Goal: Obtain resource: Obtain resource

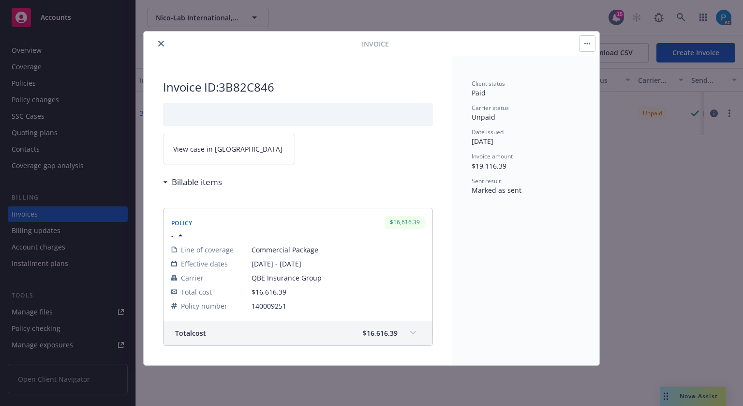
click at [161, 41] on icon "close" at bounding box center [161, 44] width 6 height 6
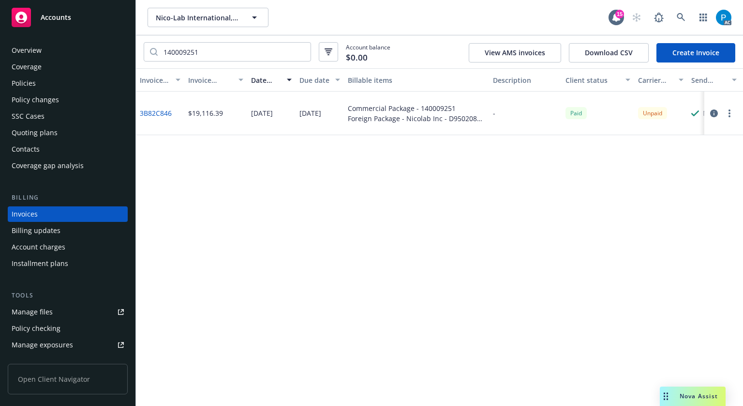
click at [79, 13] on div "Accounts" at bounding box center [68, 17] width 112 height 19
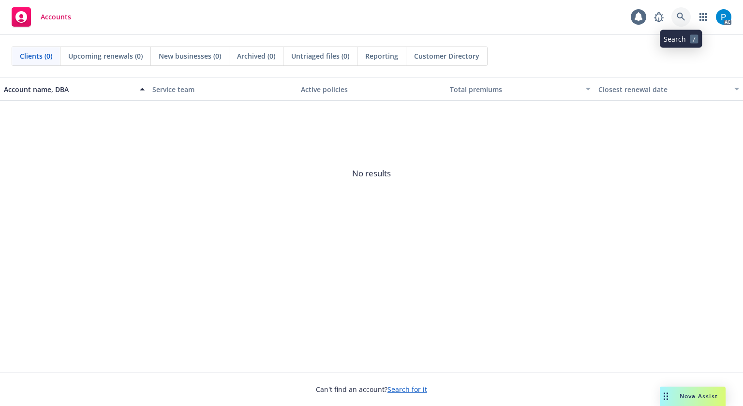
click at [678, 14] on icon at bounding box center [681, 17] width 9 height 9
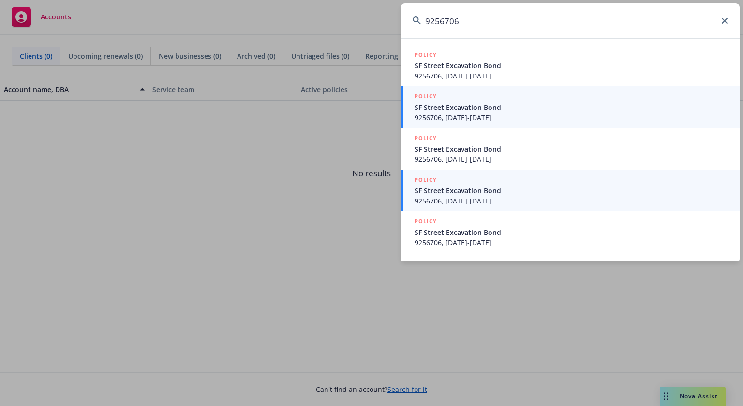
type input "9256706"
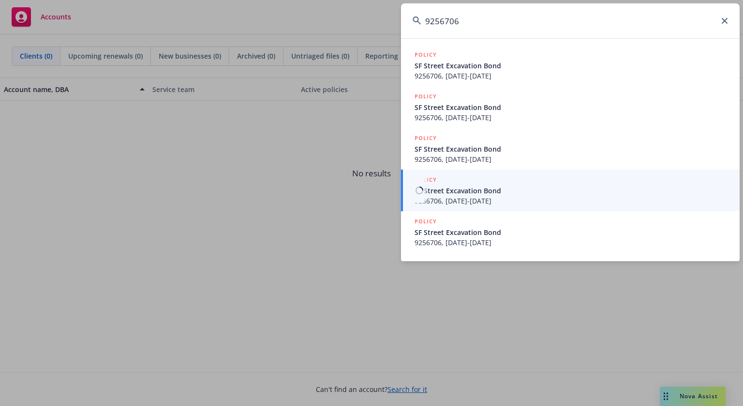
click at [463, 185] on span "SF Street Excavation Bond" at bounding box center [572, 190] width 314 height 10
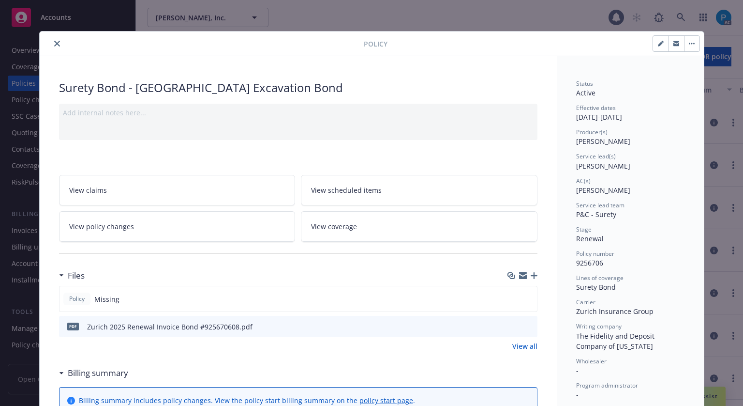
click at [55, 42] on icon "close" at bounding box center [57, 44] width 6 height 6
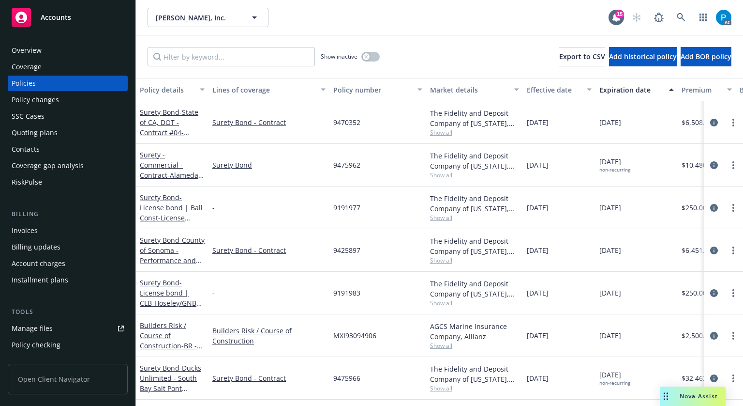
click at [38, 234] on div "Invoices" at bounding box center [68, 230] width 112 height 15
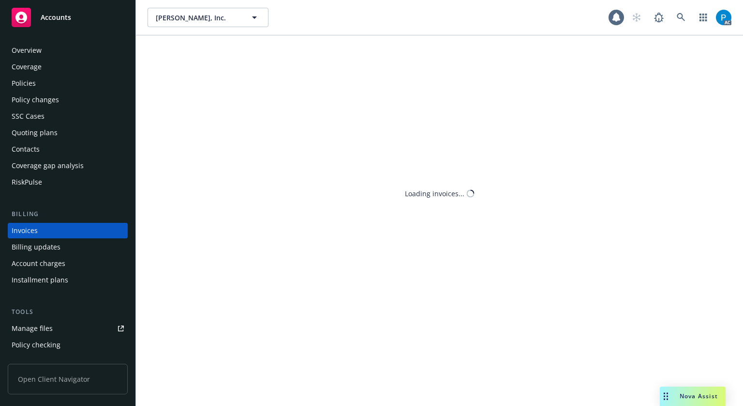
scroll to position [12, 0]
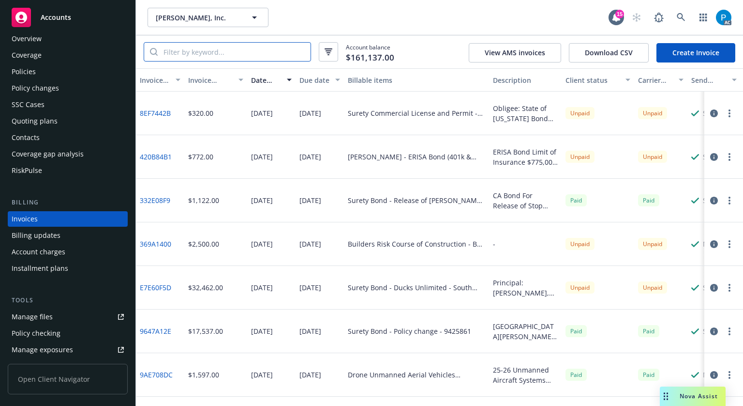
click at [225, 50] on input "search" at bounding box center [234, 52] width 153 height 18
paste input "9256706"
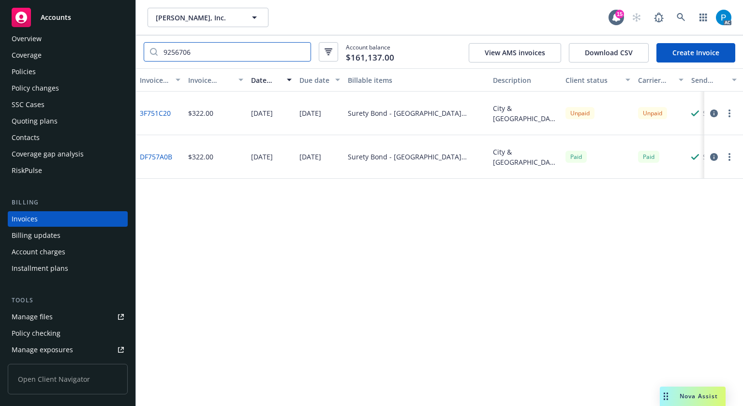
click at [199, 55] on input "9256706" at bounding box center [234, 52] width 153 height 18
paste input "42589"
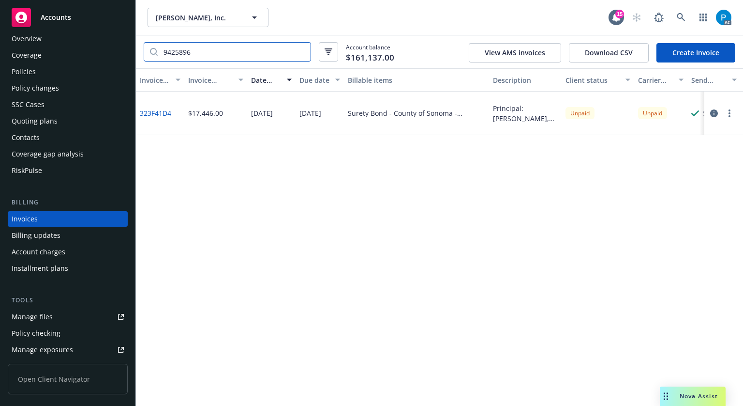
click at [198, 45] on input "9425896" at bounding box center [234, 52] width 153 height 18
paste input "7596"
type input "9475966"
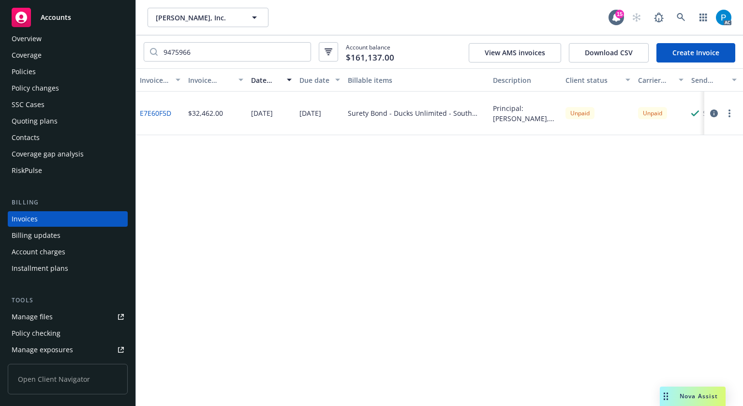
click at [50, 74] on div "Policies" at bounding box center [68, 71] width 112 height 15
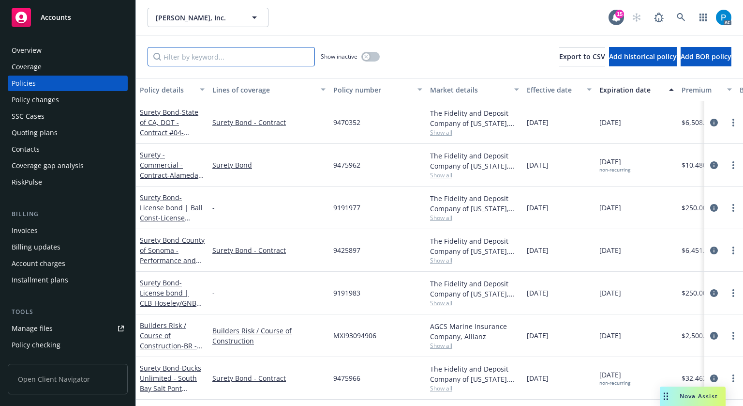
click at [225, 60] on input "Filter by keyword..." at bounding box center [231, 56] width 167 height 19
paste input "9475966"
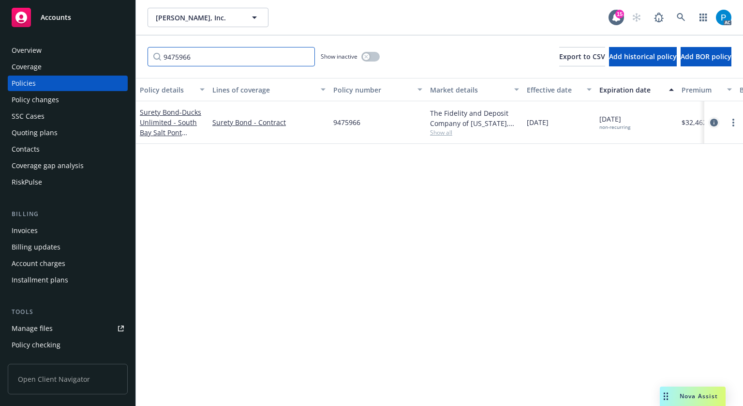
type input "9475966"
click at [711, 123] on icon "circleInformation" at bounding box center [715, 123] width 8 height 8
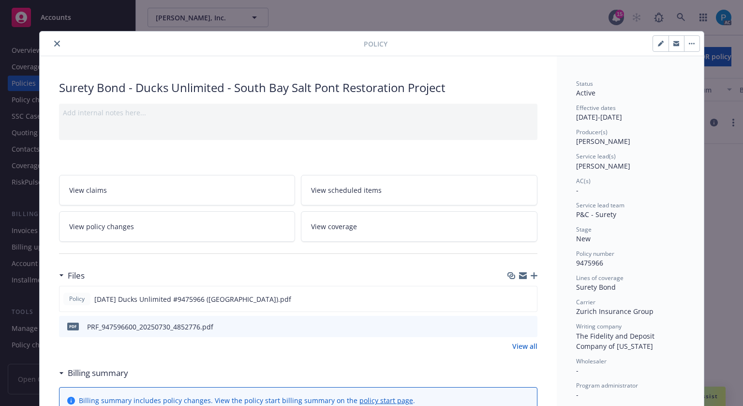
click at [54, 45] on icon "close" at bounding box center [57, 44] width 6 height 6
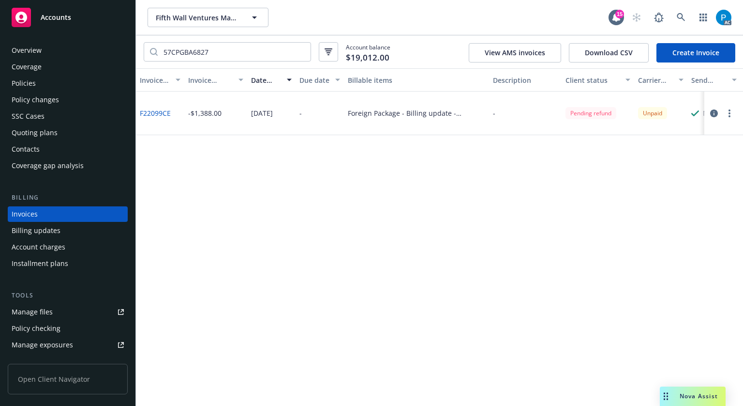
click at [75, 17] on div "Accounts" at bounding box center [68, 17] width 112 height 19
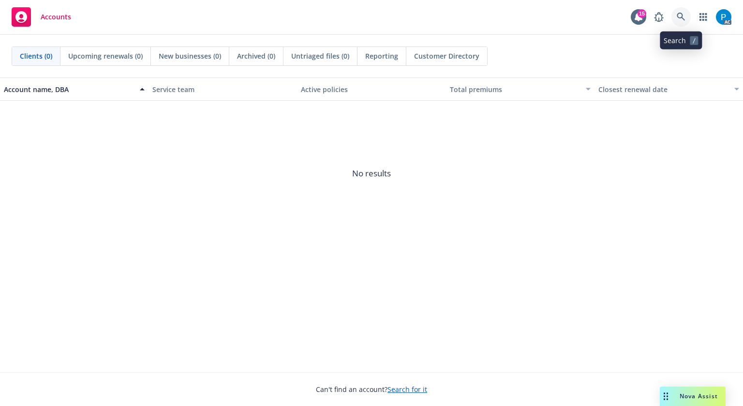
click at [676, 13] on link at bounding box center [681, 16] width 19 height 19
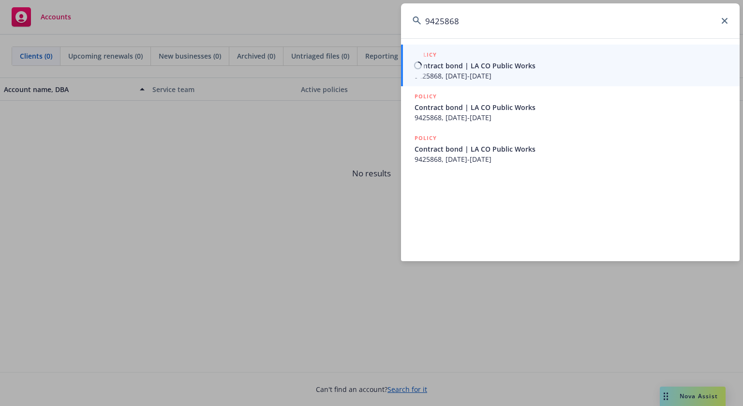
type input "9425868"
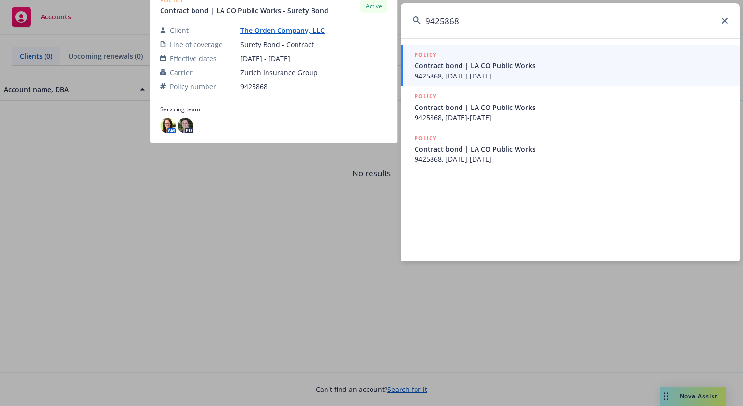
click at [509, 63] on span "Contract bond | LA CO Public Works" at bounding box center [572, 65] width 314 height 10
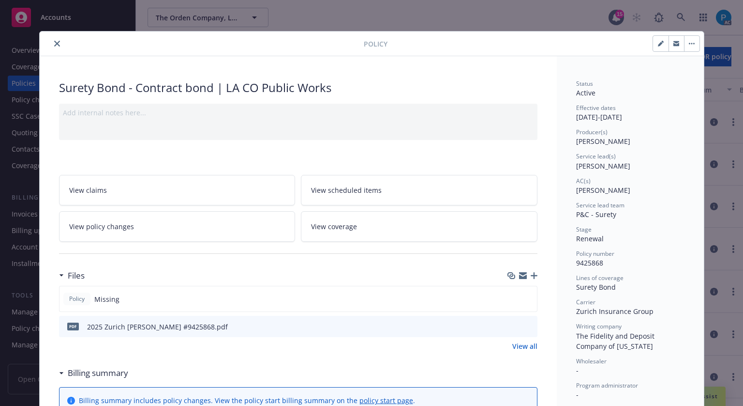
click at [56, 44] on icon "close" at bounding box center [57, 44] width 6 height 6
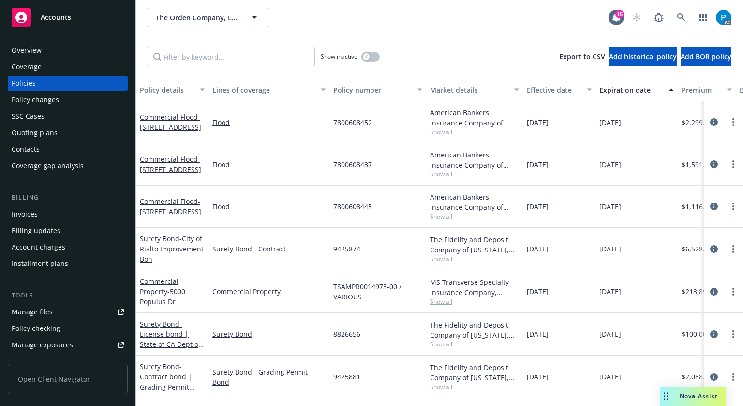
click at [35, 212] on div "Invoices" at bounding box center [25, 213] width 26 height 15
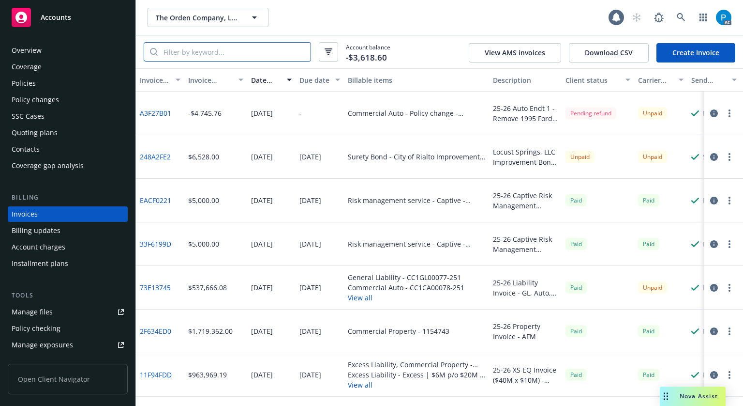
click at [213, 51] on input "search" at bounding box center [234, 52] width 153 height 18
paste input "9425868"
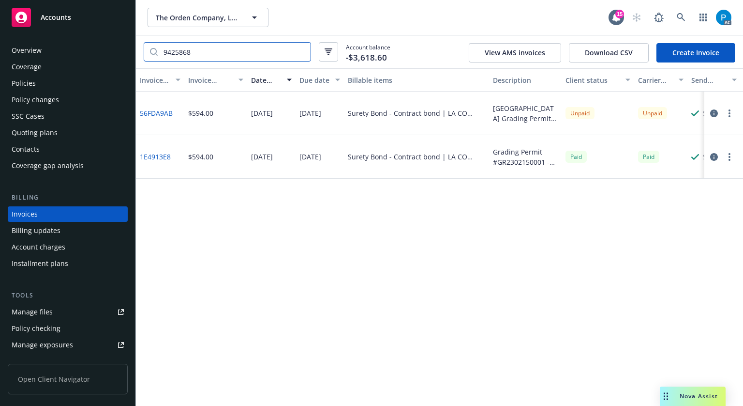
click at [238, 49] on input "9425868" at bounding box center [234, 52] width 153 height 18
paste input "9"
type input "9425869"
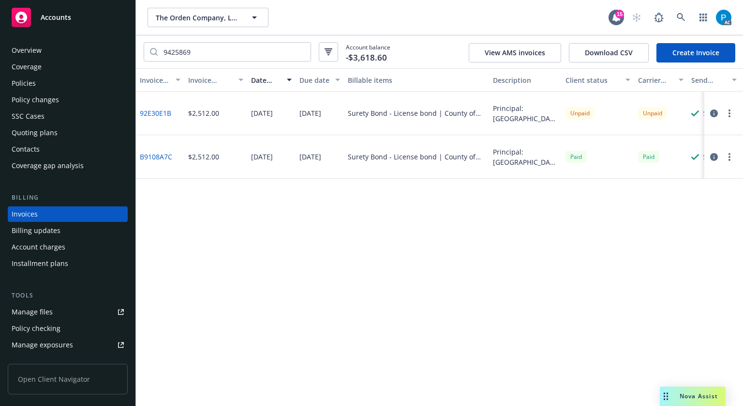
click at [712, 112] on icon "button" at bounding box center [715, 113] width 8 height 8
click at [60, 16] on span "Accounts" at bounding box center [56, 18] width 30 height 8
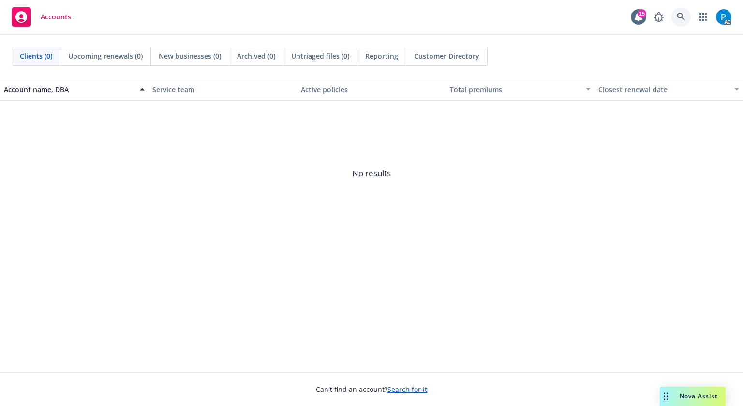
click at [689, 15] on link at bounding box center [681, 16] width 19 height 19
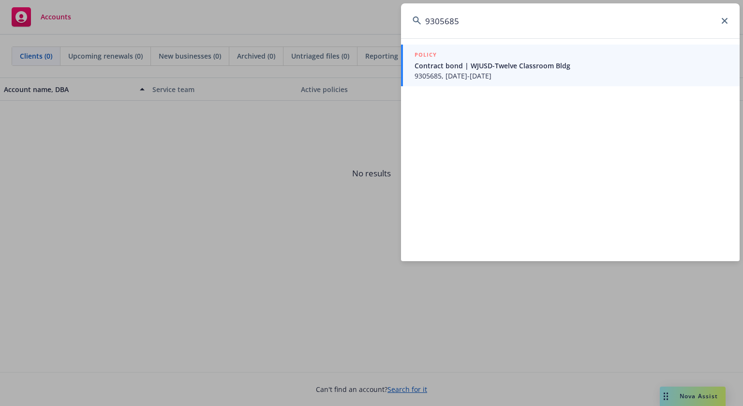
type input "9305685"
click at [479, 71] on span "9305685, 06/03/2020-07/31/2021" at bounding box center [572, 76] width 314 height 10
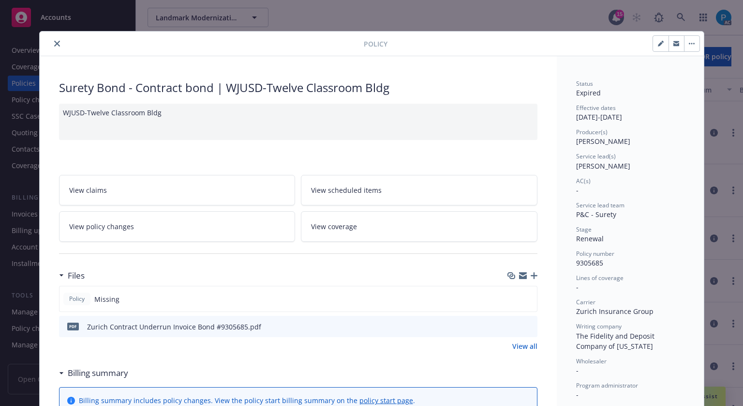
click at [51, 46] on button "close" at bounding box center [57, 44] width 12 height 12
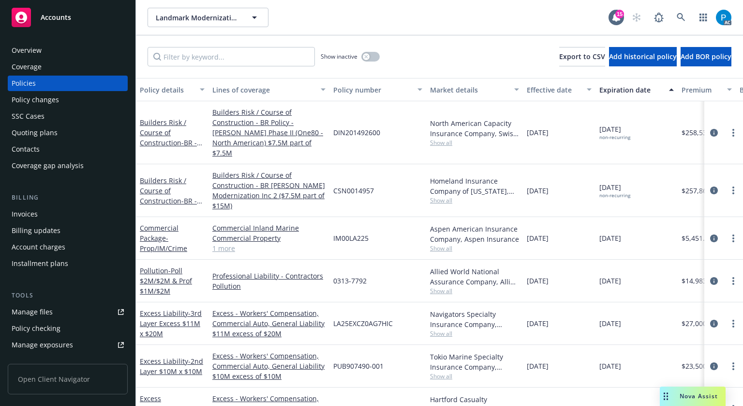
click at [56, 205] on div "Billing Invoices Billing updates Account charges Installment plans" at bounding box center [68, 232] width 120 height 78
click at [55, 215] on div "Invoices" at bounding box center [68, 213] width 112 height 15
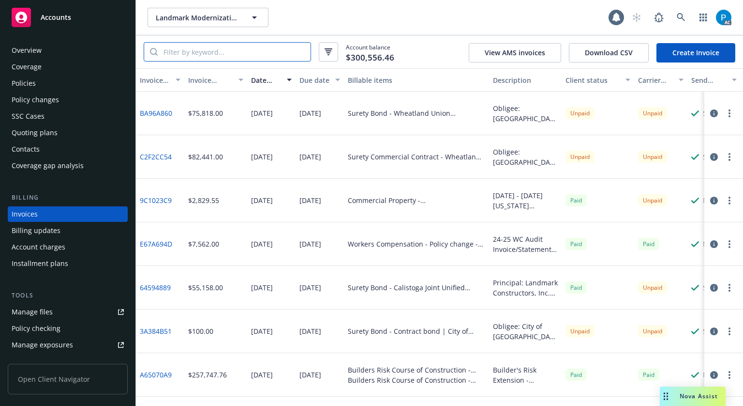
click at [207, 56] on input "search" at bounding box center [234, 52] width 153 height 18
paste input "9305685"
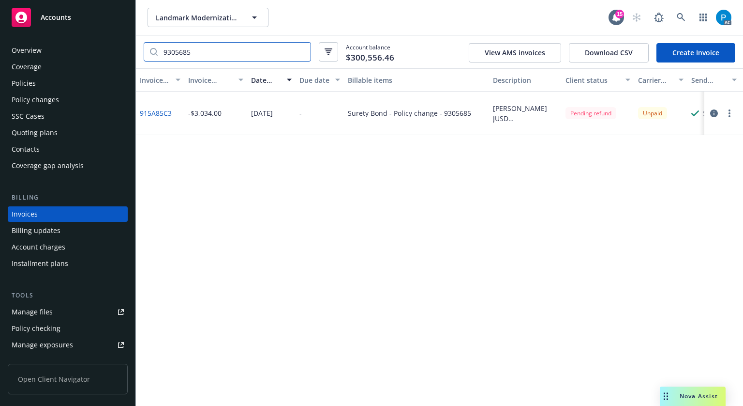
type input "9305685"
click at [64, 87] on div "Policies" at bounding box center [68, 83] width 112 height 15
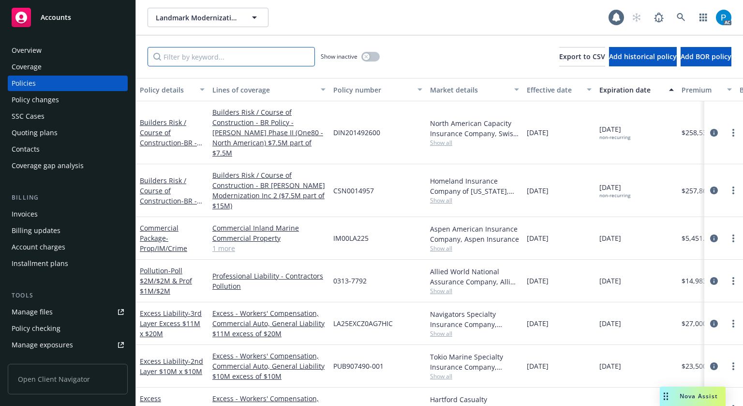
click at [220, 50] on input "Filter by keyword..." at bounding box center [231, 56] width 167 height 19
paste input "9305685"
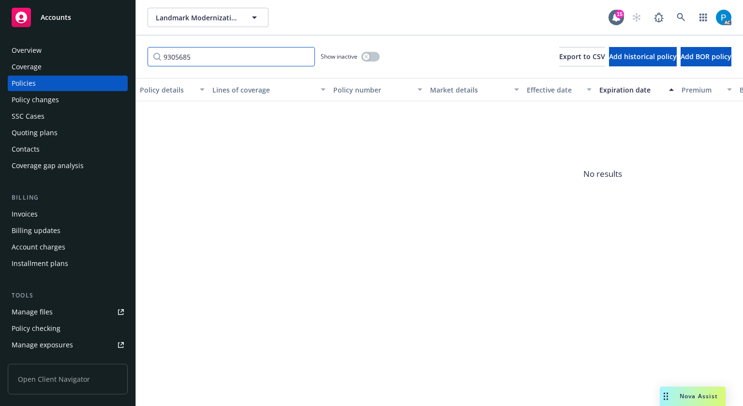
type input "9305685"
click at [84, 23] on div "Accounts" at bounding box center [68, 17] width 112 height 19
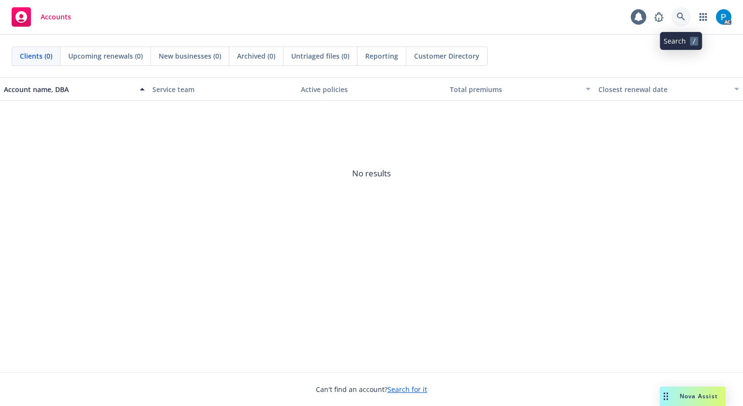
click at [676, 17] on link at bounding box center [681, 16] width 19 height 19
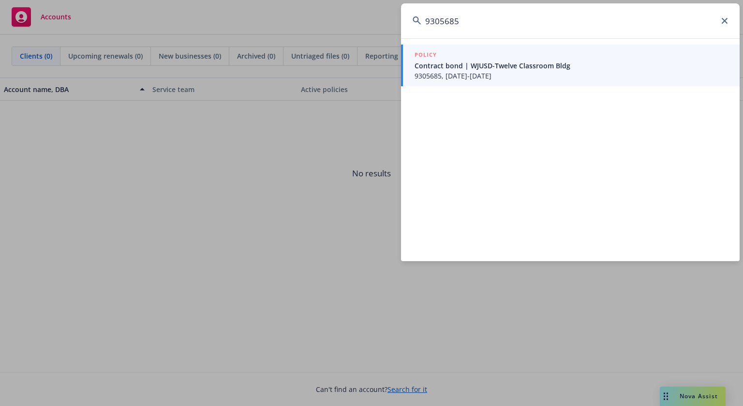
type input "9305685"
click at [519, 67] on span "Contract bond | WJUSD-Twelve Classroom Bldg" at bounding box center [572, 65] width 314 height 10
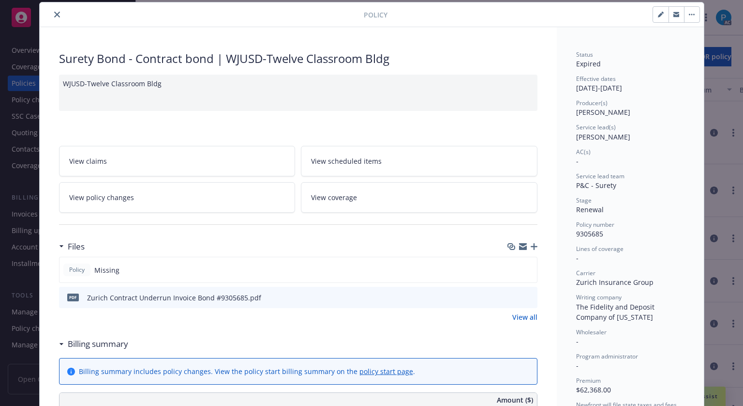
scroll to position [126, 0]
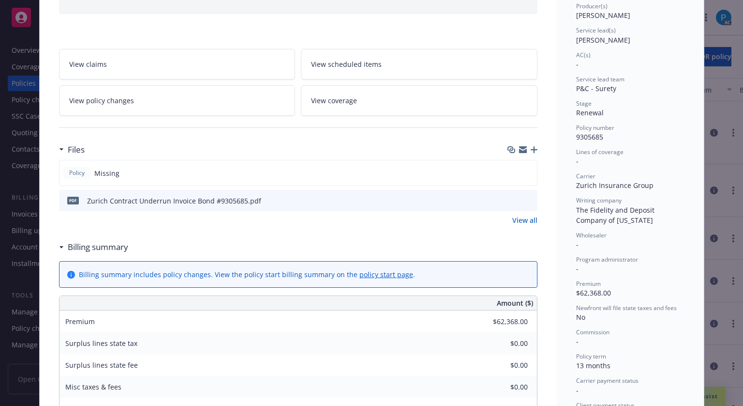
click at [509, 198] on icon "download file" at bounding box center [513, 200] width 8 height 8
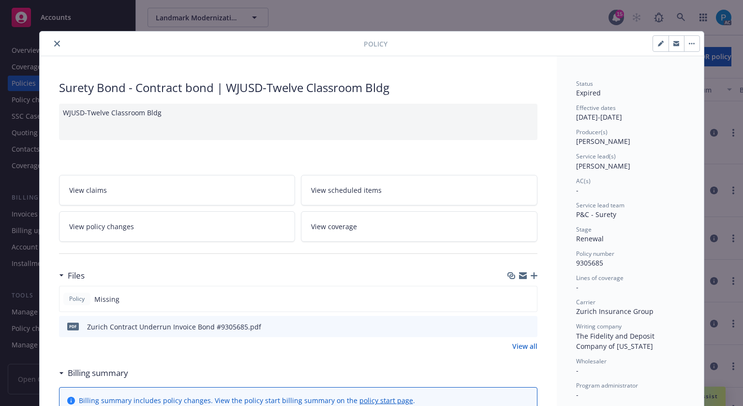
click at [54, 41] on icon "close" at bounding box center [57, 44] width 6 height 6
click at [64, 14] on div "Policy Surety Bond - Contract bond | WJUSD-Twelve Classroom Bldg WJUSD-Twelve C…" at bounding box center [371, 203] width 743 height 406
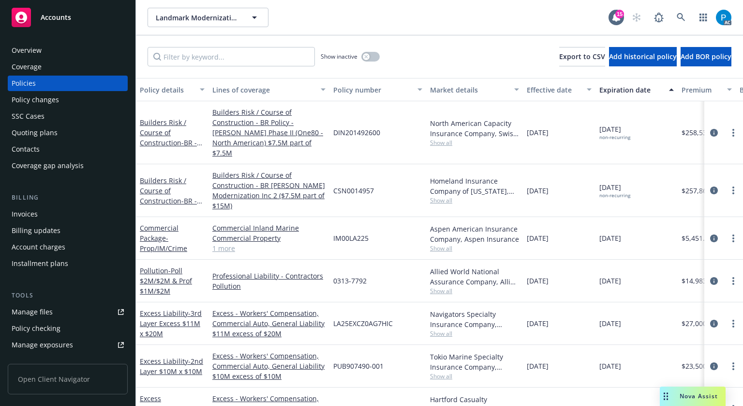
click at [72, 13] on div "Accounts" at bounding box center [68, 17] width 112 height 19
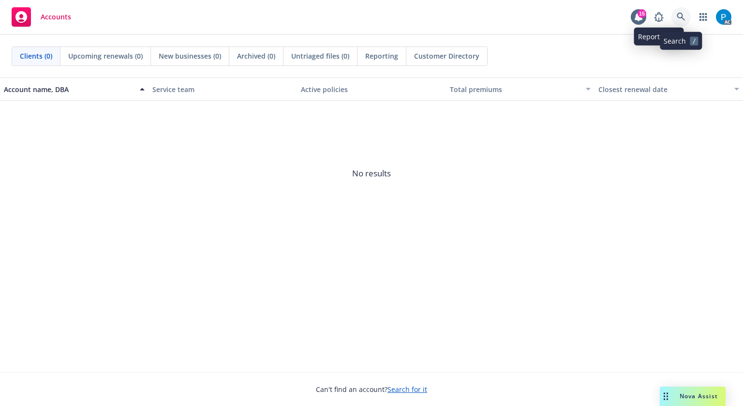
click at [679, 16] on icon at bounding box center [681, 17] width 9 height 9
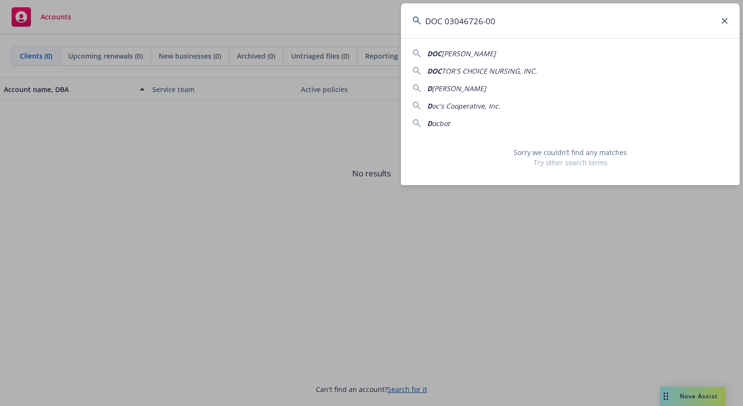
drag, startPoint x: 451, startPoint y: 17, endPoint x: 452, endPoint y: 58, distance: 41.2
click at [451, 17] on input "DOC 03046726-00" at bounding box center [570, 20] width 339 height 35
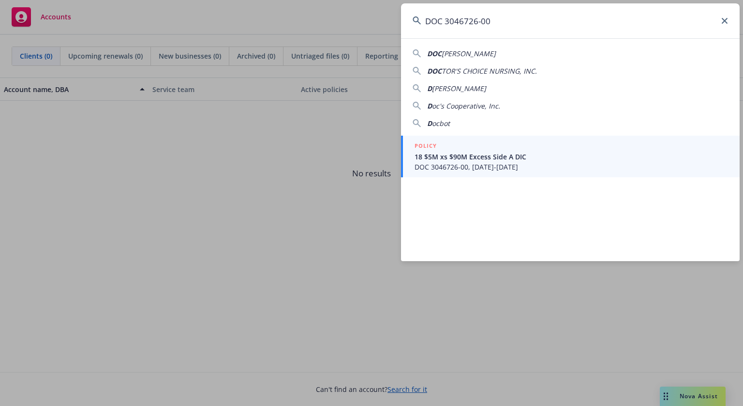
type input "DOC 3046726-00"
click at [475, 154] on span "18 $5M xs $90M Excess Side A DIC" at bounding box center [572, 156] width 314 height 10
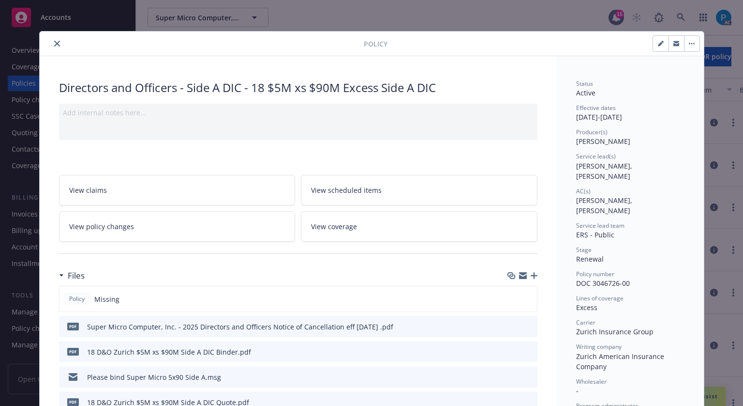
click at [54, 43] on icon "close" at bounding box center [57, 44] width 6 height 6
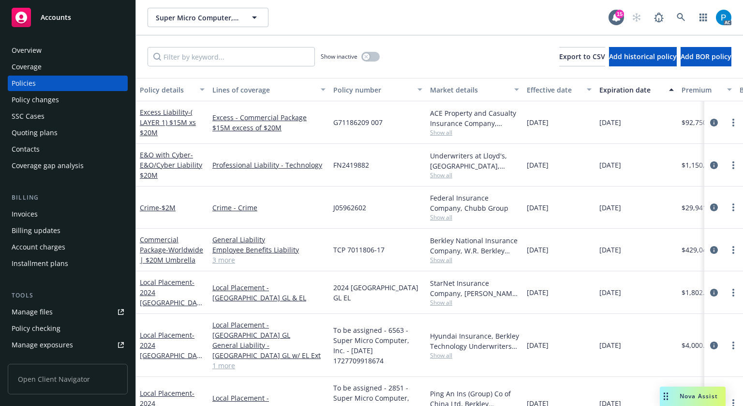
click at [59, 23] on div "Accounts" at bounding box center [68, 17] width 112 height 19
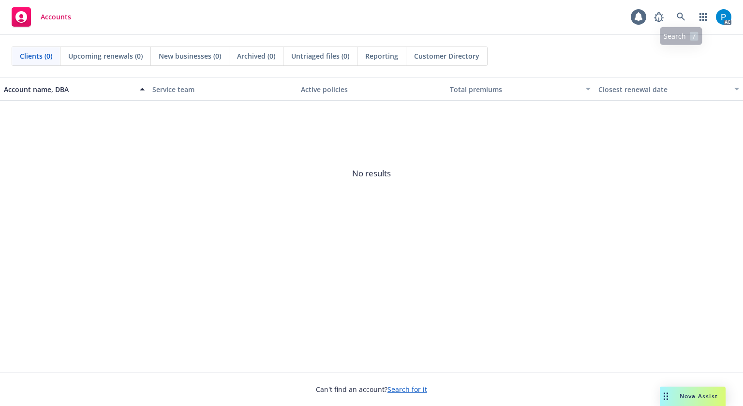
click at [682, 5] on div "Accounts AC" at bounding box center [371, 17] width 743 height 35
click at [683, 16] on icon at bounding box center [681, 17] width 9 height 9
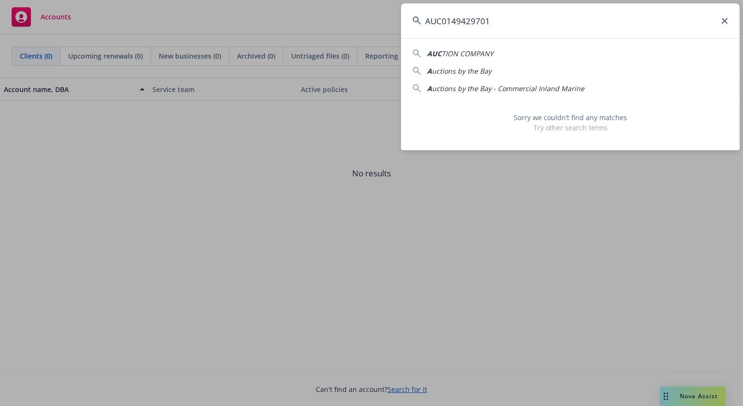
click at [445, 19] on input "AUC0149429701" at bounding box center [570, 20] width 339 height 35
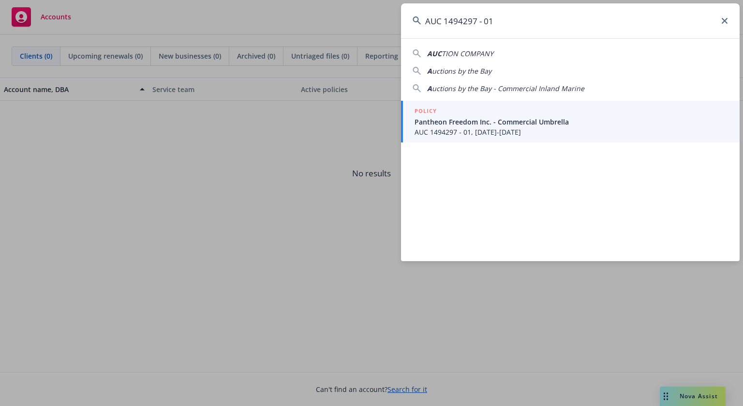
type input "AUC 1494297 - 01"
click at [463, 121] on span "Pantheon Freedom Inc. - Commercial Umbrella" at bounding box center [572, 122] width 314 height 10
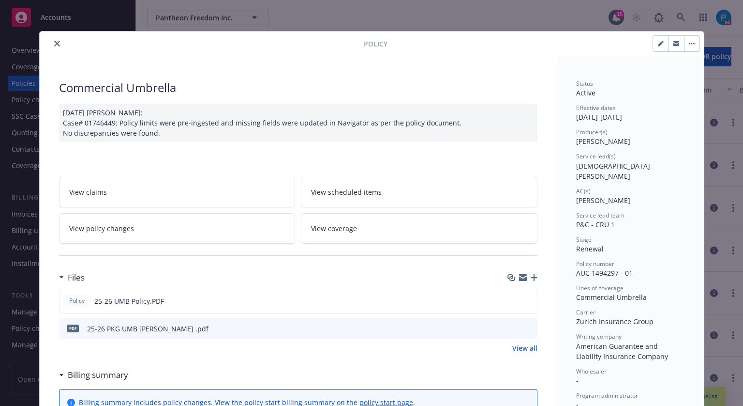
click at [54, 44] on icon "close" at bounding box center [57, 44] width 6 height 6
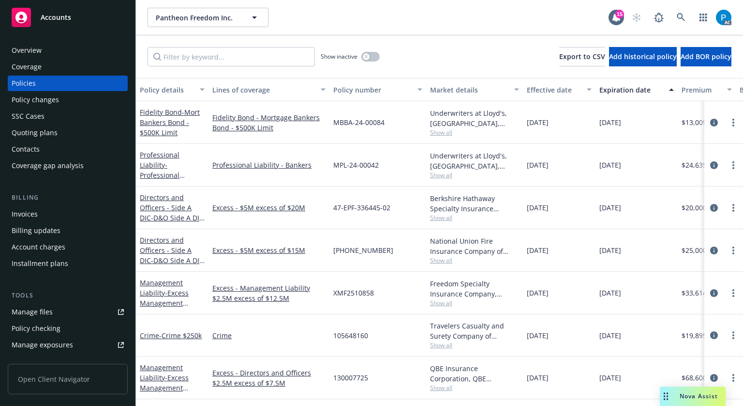
click at [49, 209] on div "Invoices" at bounding box center [68, 213] width 112 height 15
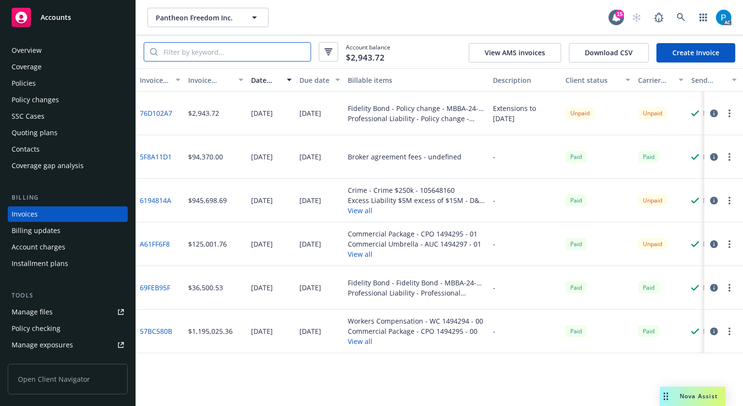
click at [234, 49] on input "search" at bounding box center [234, 52] width 153 height 18
paste input "AUC 1494297 - 01"
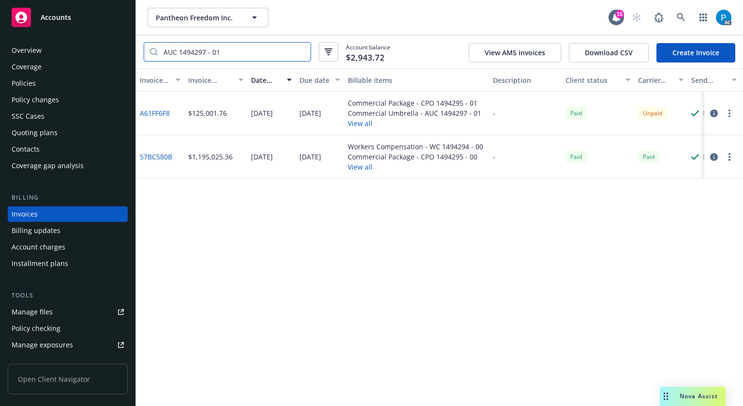
type input "AUC 1494297 - 01"
click at [715, 112] on icon "button" at bounding box center [715, 113] width 8 height 8
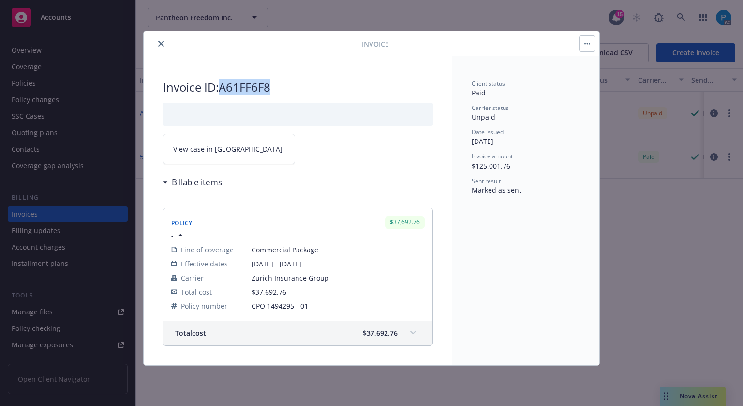
drag, startPoint x: 280, startPoint y: 83, endPoint x: 224, endPoint y: 85, distance: 56.2
click at [224, 85] on h2 "Invoice ID: A61FF6F8" at bounding box center [298, 86] width 270 height 15
copy h2 "A61FF6F8"
click at [221, 146] on span "View case in SSC" at bounding box center [227, 149] width 109 height 10
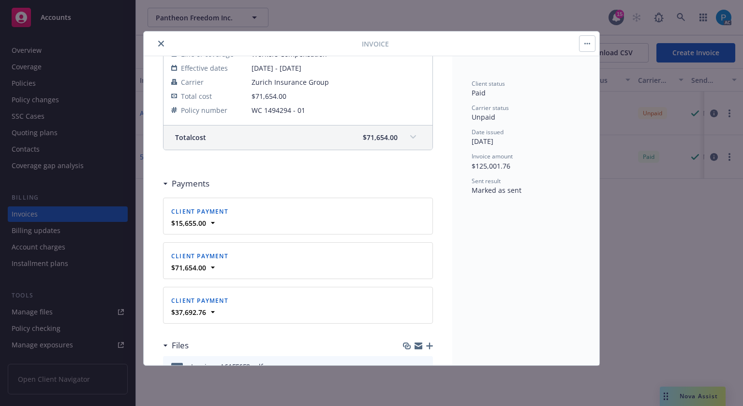
scroll to position [242, 0]
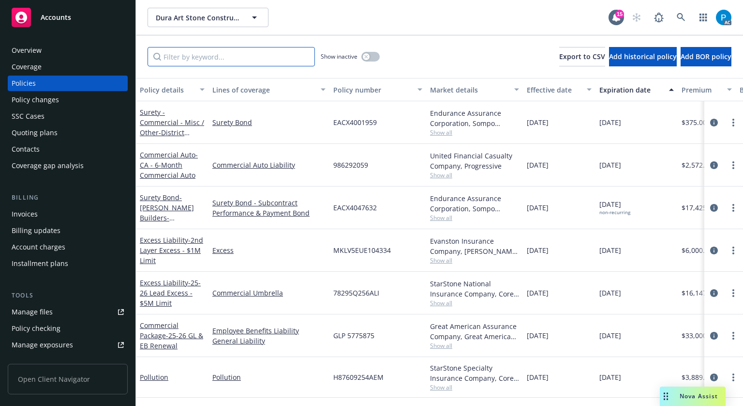
click at [222, 50] on input "Filter by keyword..." at bounding box center [231, 56] width 167 height 19
paste input "GLP 5775875"
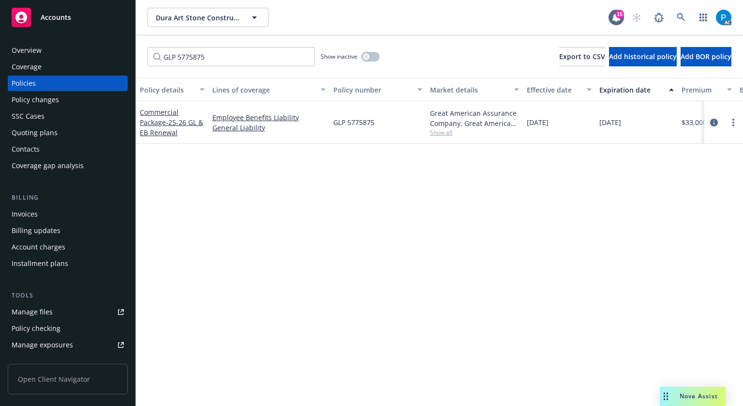
click at [711, 121] on icon "circleInformation" at bounding box center [715, 123] width 8 height 8
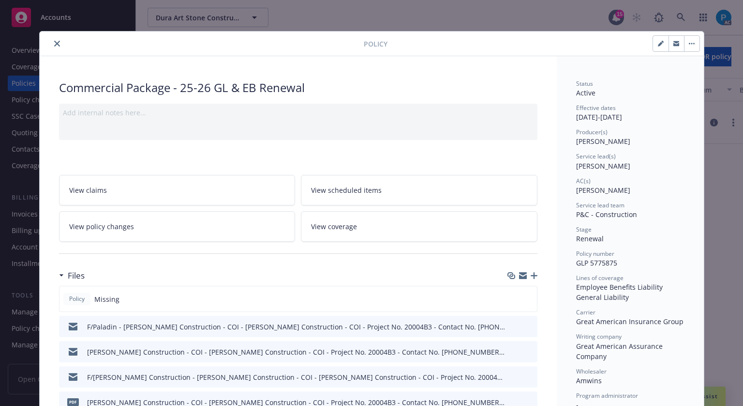
click at [54, 45] on icon "close" at bounding box center [57, 44] width 6 height 6
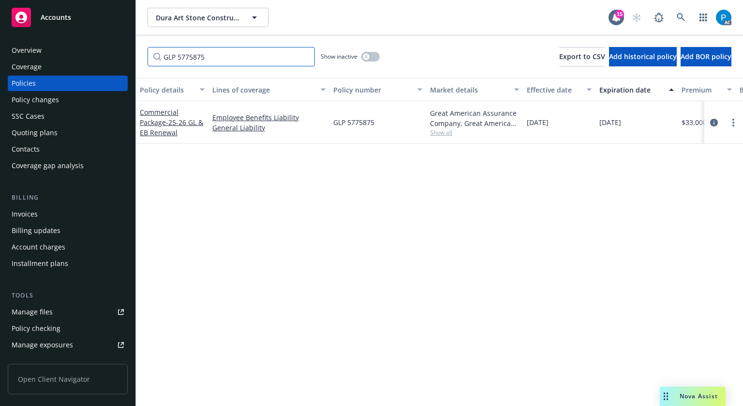
click at [216, 58] on input "GLP 5775875" at bounding box center [231, 56] width 167 height 19
paste input "78295Q256ALI"
type input "78295Q256ALI"
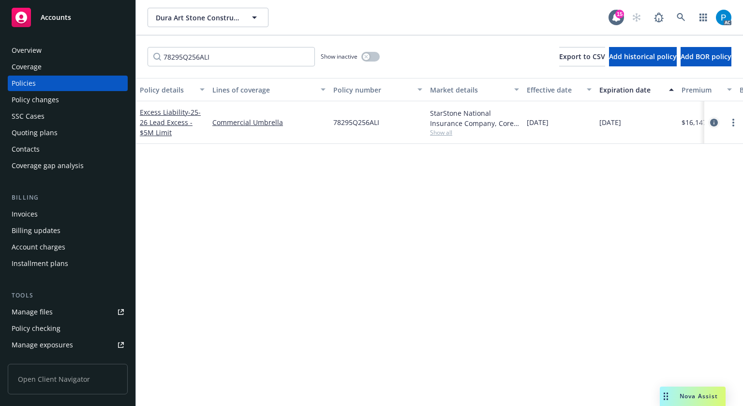
click at [711, 121] on icon "circleInformation" at bounding box center [715, 123] width 8 height 8
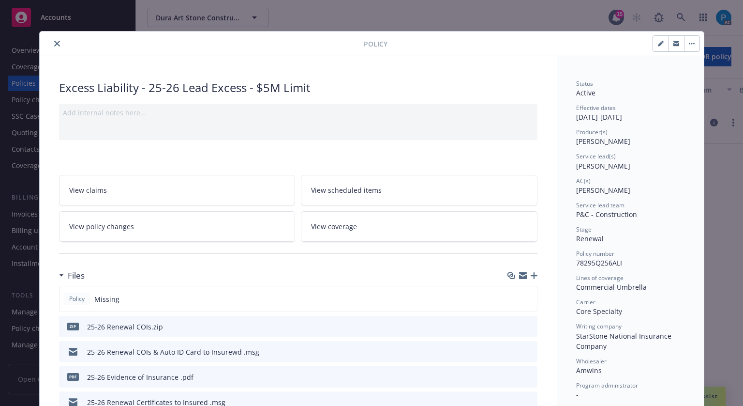
click at [54, 41] on icon "close" at bounding box center [57, 44] width 6 height 6
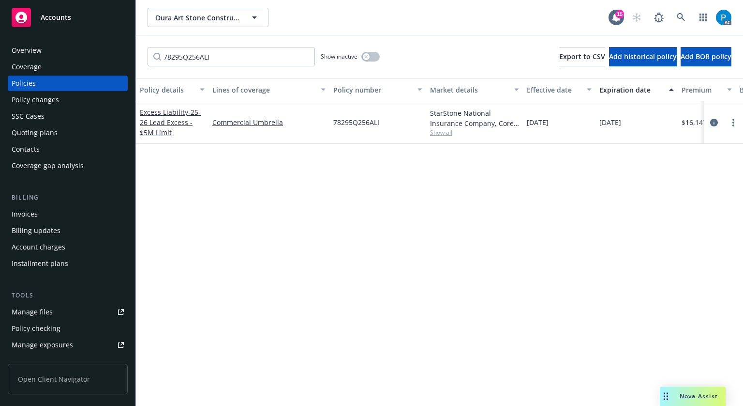
click at [25, 211] on div "Invoices" at bounding box center [25, 213] width 26 height 15
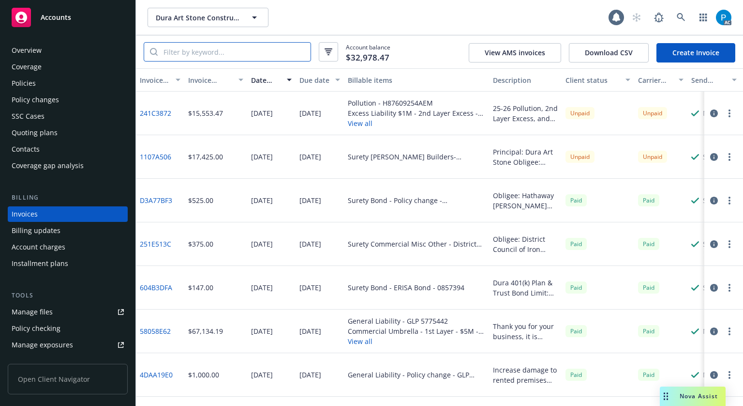
click at [197, 50] on input "search" at bounding box center [234, 52] width 153 height 18
paste input "78295Q256ALI"
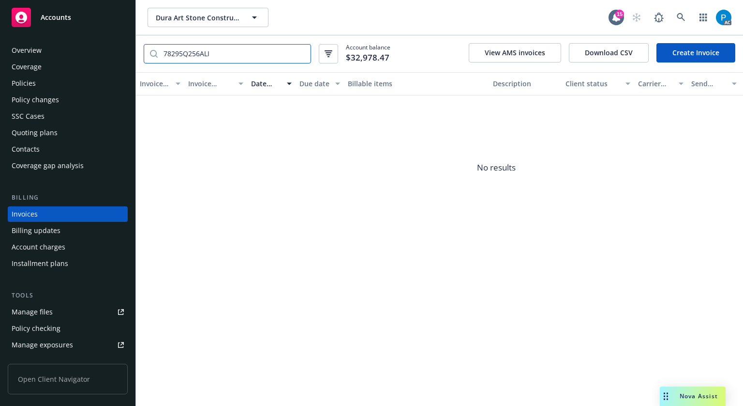
click at [227, 48] on input "78295Q256ALI" at bounding box center [234, 54] width 153 height 18
paste input "42388E9"
type input "742388E9"
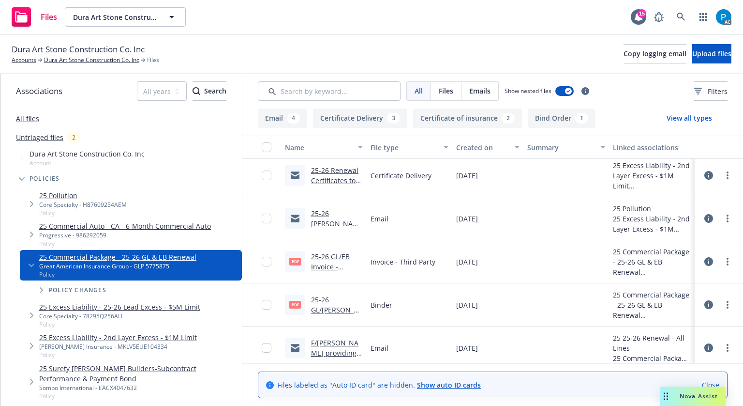
scroll to position [339, 0]
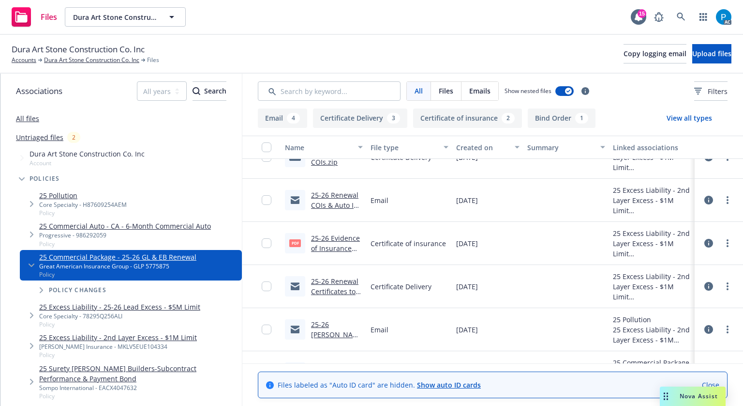
scroll to position [387, 0]
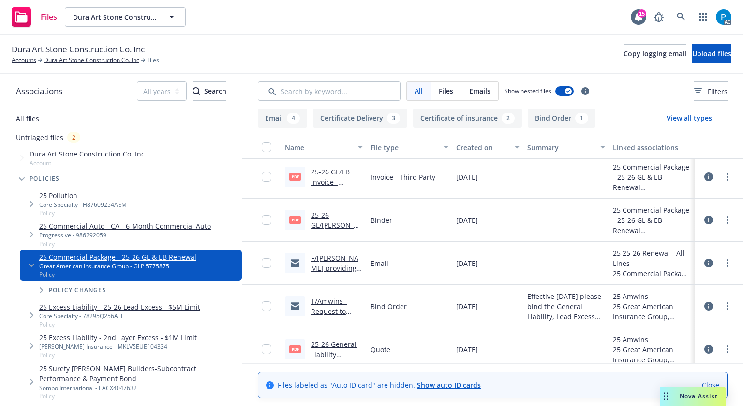
click at [330, 179] on link "25-26 GL/EB Invoice - Amwins .pdf" at bounding box center [331, 182] width 41 height 30
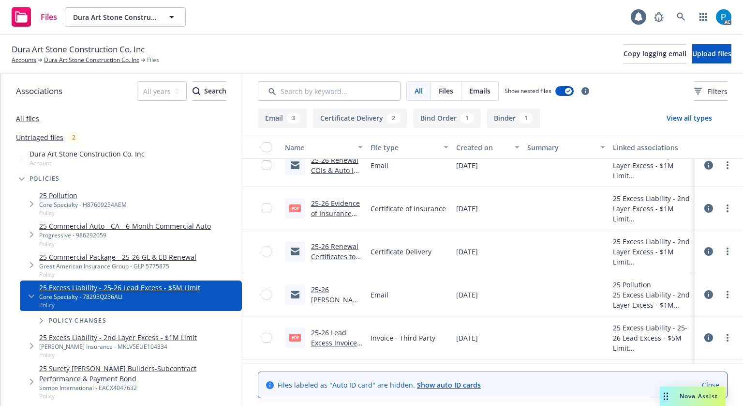
scroll to position [97, 0]
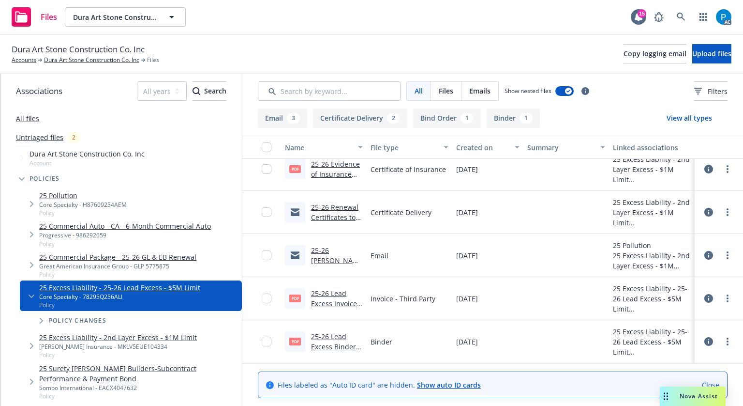
click at [329, 292] on link "25-26 Lead Excess Invoice - Amwins .pdf" at bounding box center [336, 303] width 50 height 30
